Goal: Task Accomplishment & Management: Use online tool/utility

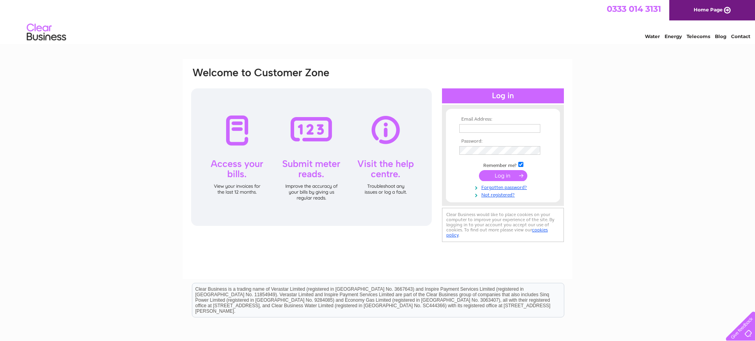
type input "info@woodendbar.com"
click at [506, 174] on input "submit" at bounding box center [503, 175] width 48 height 11
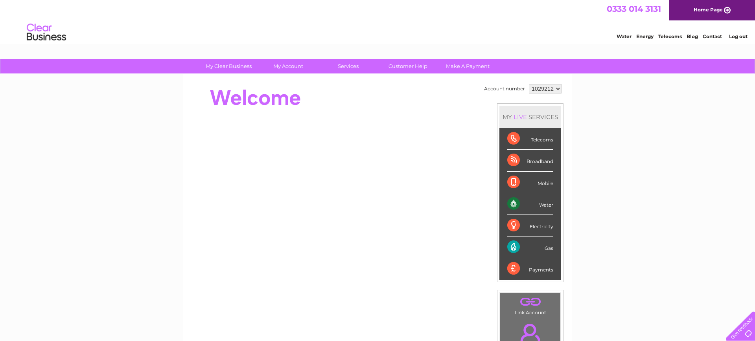
click at [539, 226] on div "Electricity" at bounding box center [530, 226] width 46 height 22
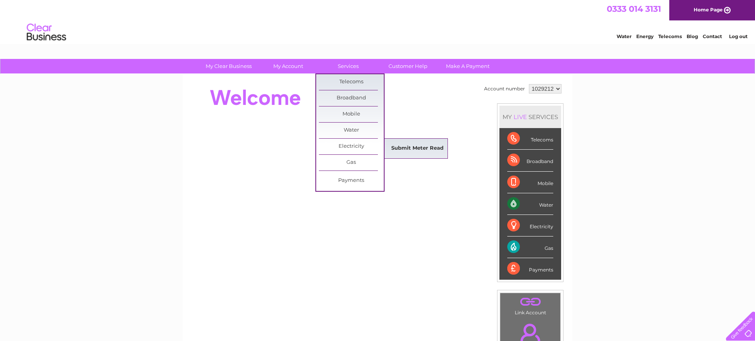
click at [399, 146] on link "Submit Meter Read" at bounding box center [417, 149] width 65 height 16
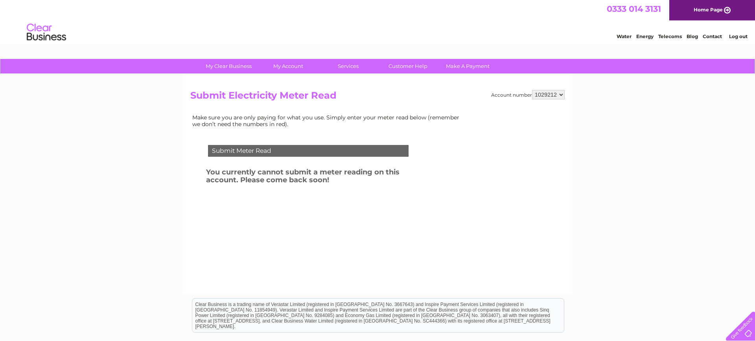
click at [359, 200] on div "Submit Meter Read You currently cannot submit a meter reading on this account. …" at bounding box center [309, 188] width 239 height 102
click at [560, 94] on select "1029212 1052443 1067787" at bounding box center [548, 94] width 33 height 9
select select "1052443"
click at [532, 90] on select "1029212 1052443 1067787" at bounding box center [548, 94] width 33 height 9
click at [554, 93] on select "1029212 1052443 1067787" at bounding box center [548, 94] width 33 height 9
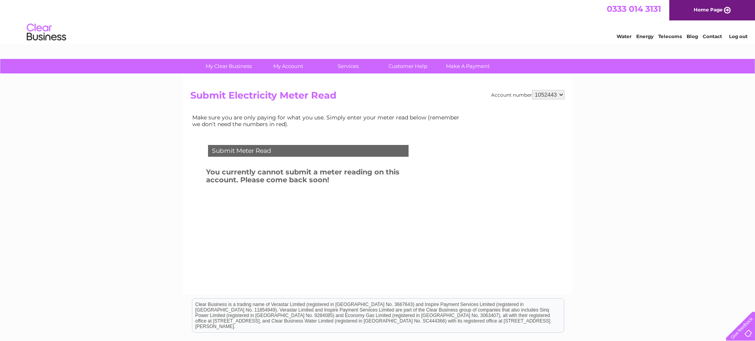
select select "1067787"
click at [532, 90] on select "1029212 1052443 1067787" at bounding box center [548, 94] width 33 height 9
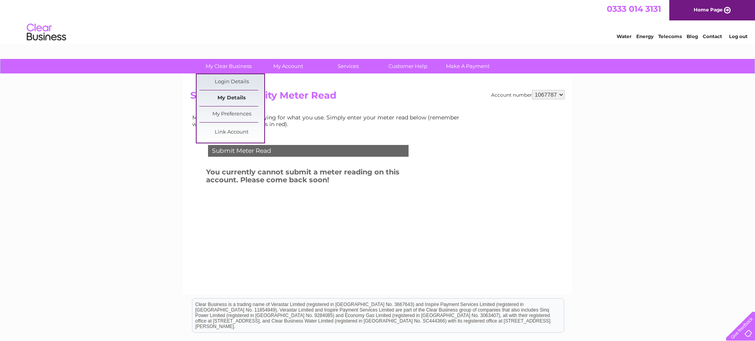
click at [231, 97] on link "My Details" at bounding box center [231, 98] width 65 height 16
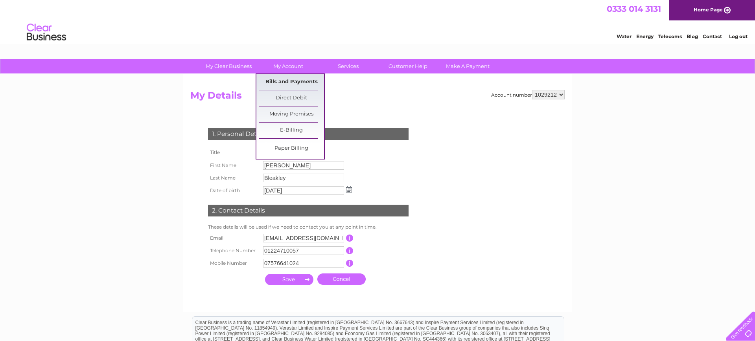
click at [285, 81] on link "Bills and Payments" at bounding box center [291, 82] width 65 height 16
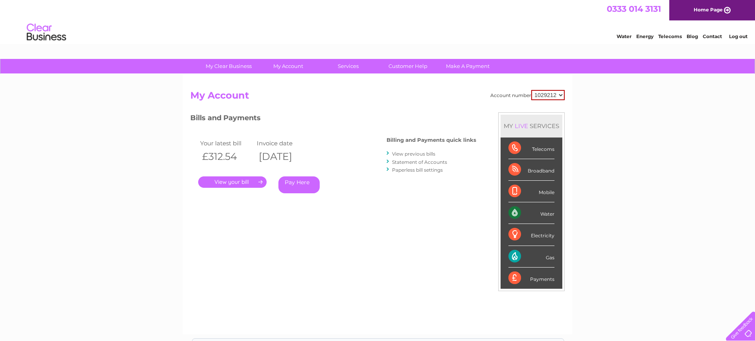
click at [241, 182] on link "." at bounding box center [232, 182] width 68 height 11
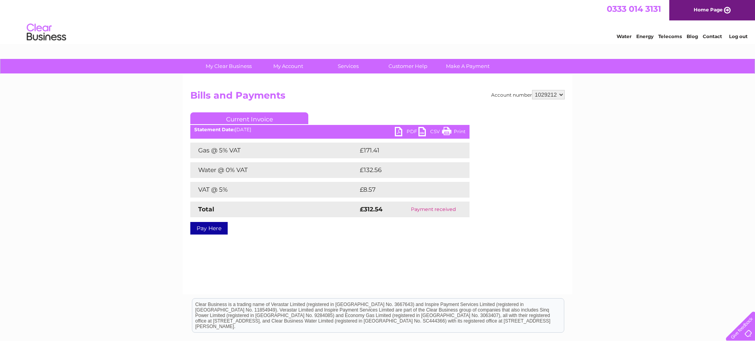
click at [399, 132] on link "PDF" at bounding box center [407, 132] width 24 height 11
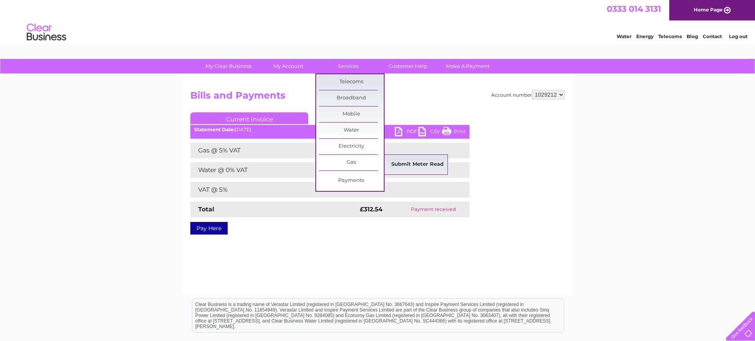
click at [410, 165] on link "Submit Meter Read" at bounding box center [417, 165] width 65 height 16
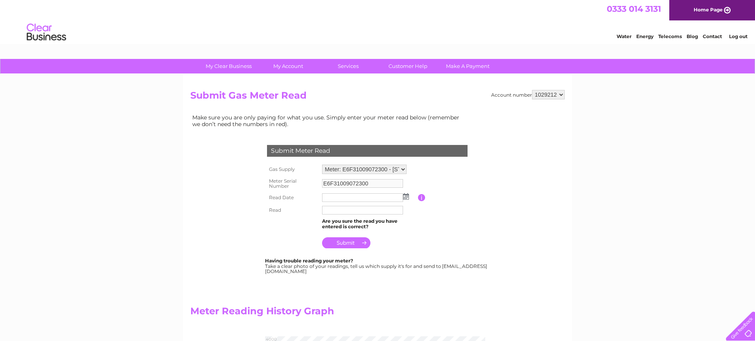
click at [351, 199] on input "text" at bounding box center [362, 197] width 81 height 9
click at [407, 197] on img at bounding box center [406, 196] width 6 height 6
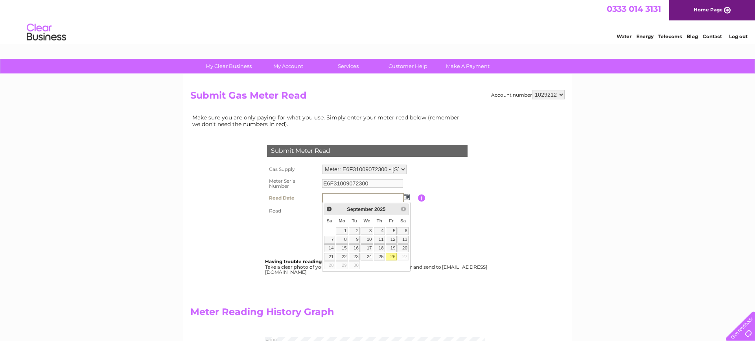
click at [392, 257] on link "26" at bounding box center [391, 257] width 11 height 8
type input "2025/09/26"
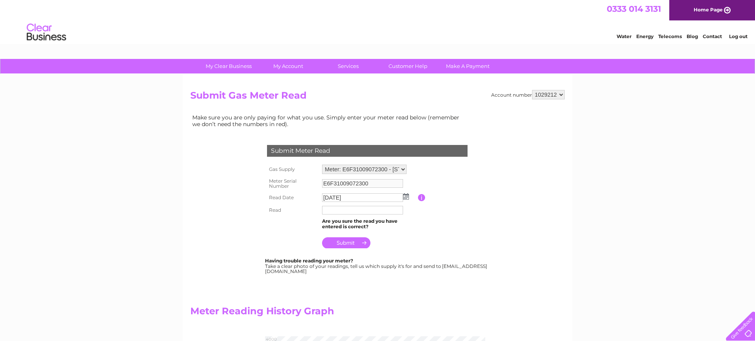
click at [362, 212] on input "text" at bounding box center [362, 210] width 81 height 9
type input "03635"
click at [396, 237] on td at bounding box center [369, 241] width 98 height 19
click at [348, 243] on input "submit" at bounding box center [346, 242] width 48 height 11
